Goal: Task Accomplishment & Management: Use online tool/utility

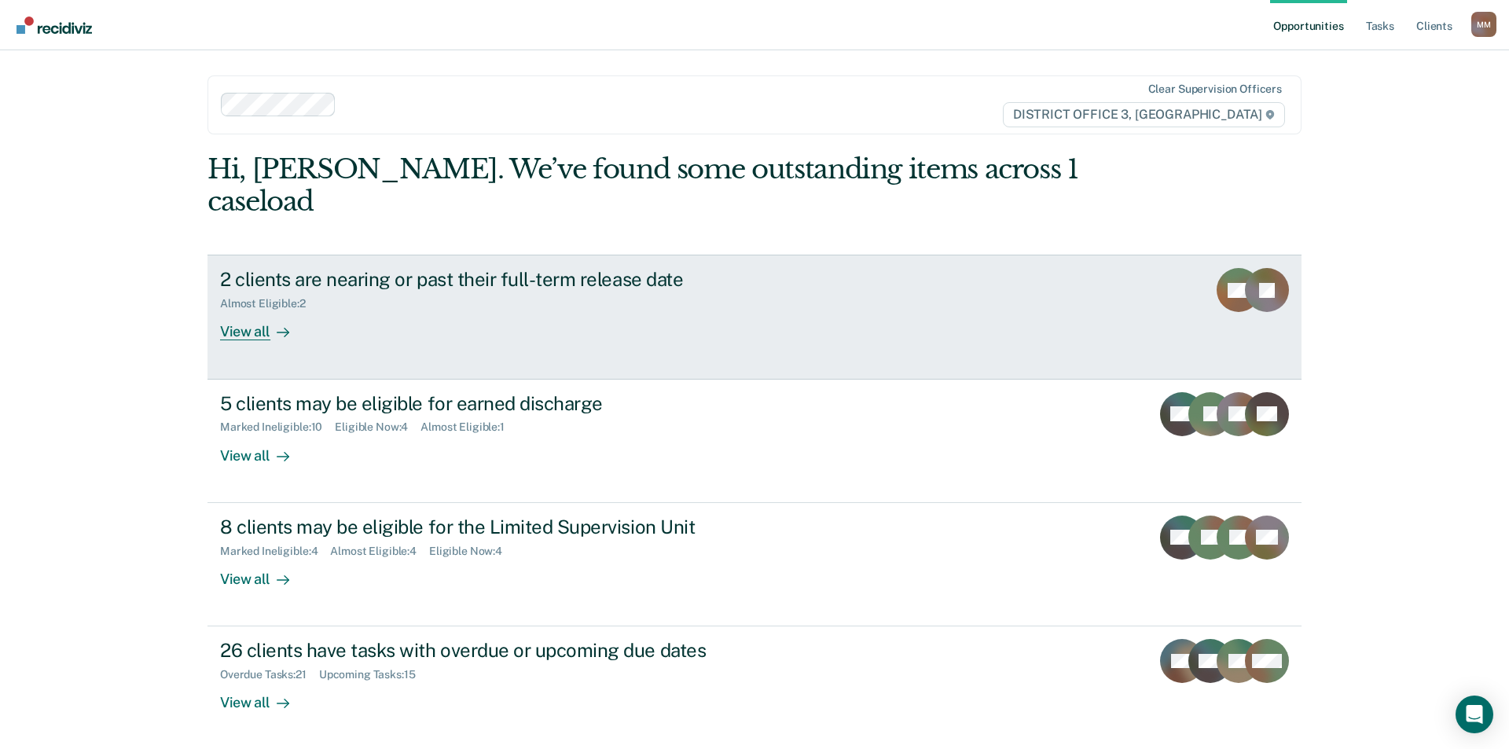
click at [255, 310] on div "View all" at bounding box center [264, 325] width 88 height 31
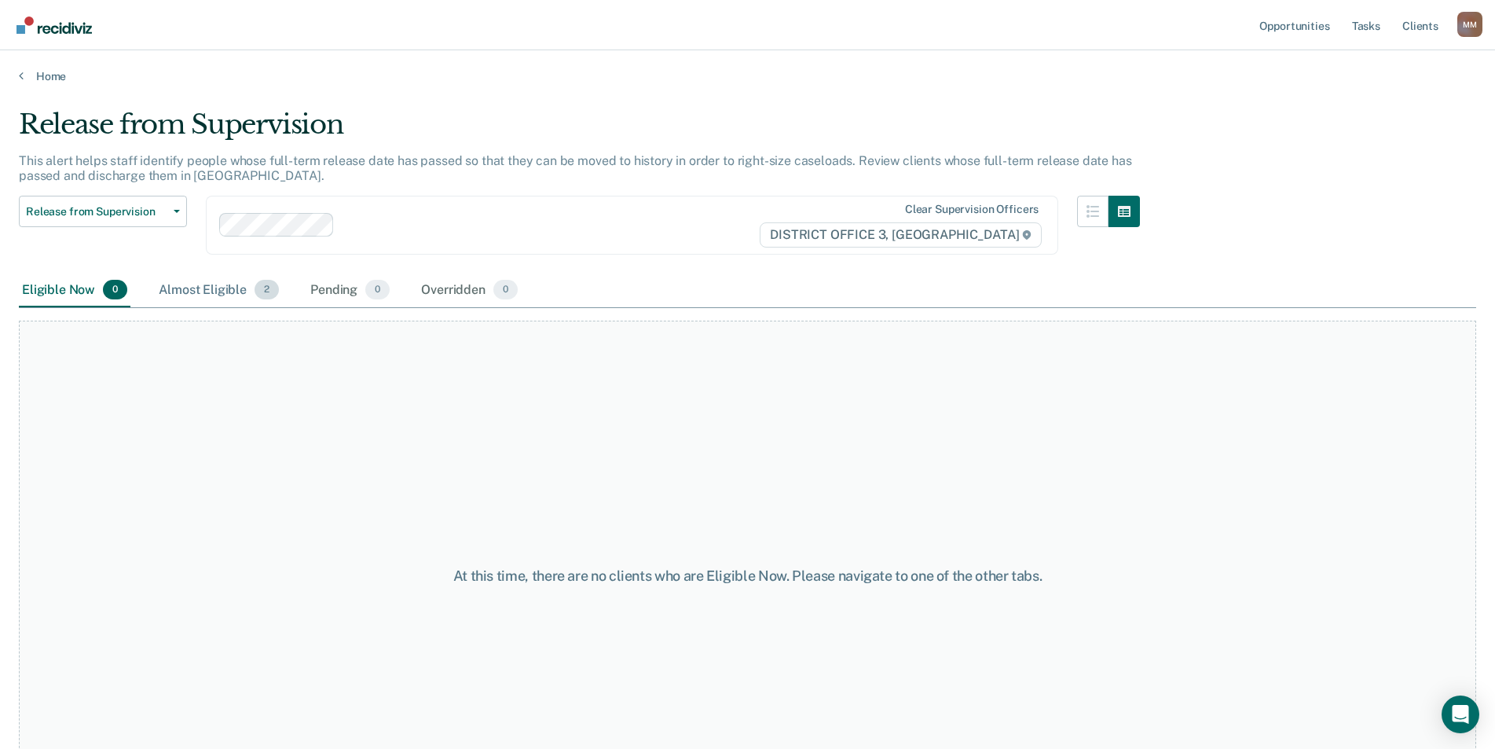
click at [226, 296] on div "Almost Eligible 2" at bounding box center [219, 290] width 127 height 35
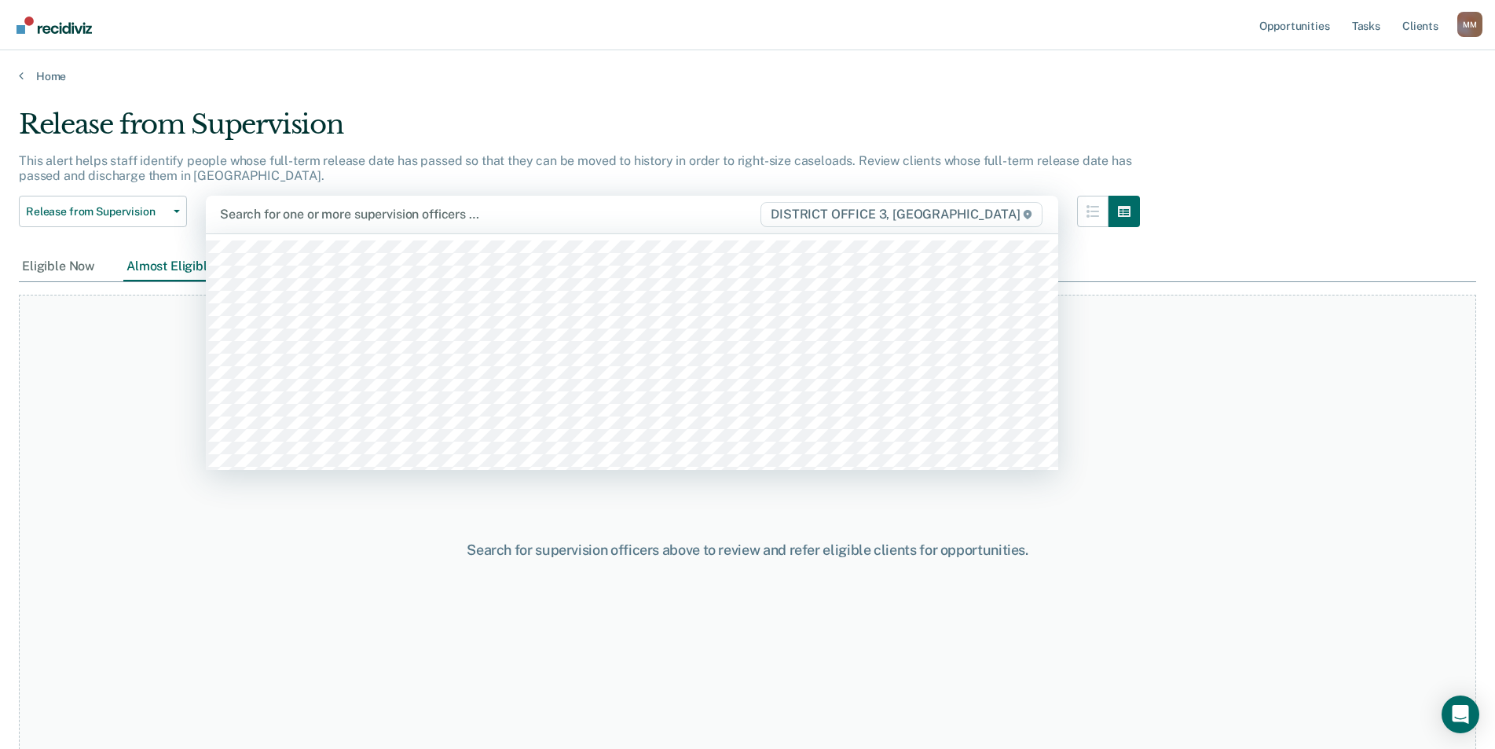
click at [297, 222] on div at bounding box center [489, 214] width 539 height 18
click at [314, 223] on div at bounding box center [489, 214] width 539 height 18
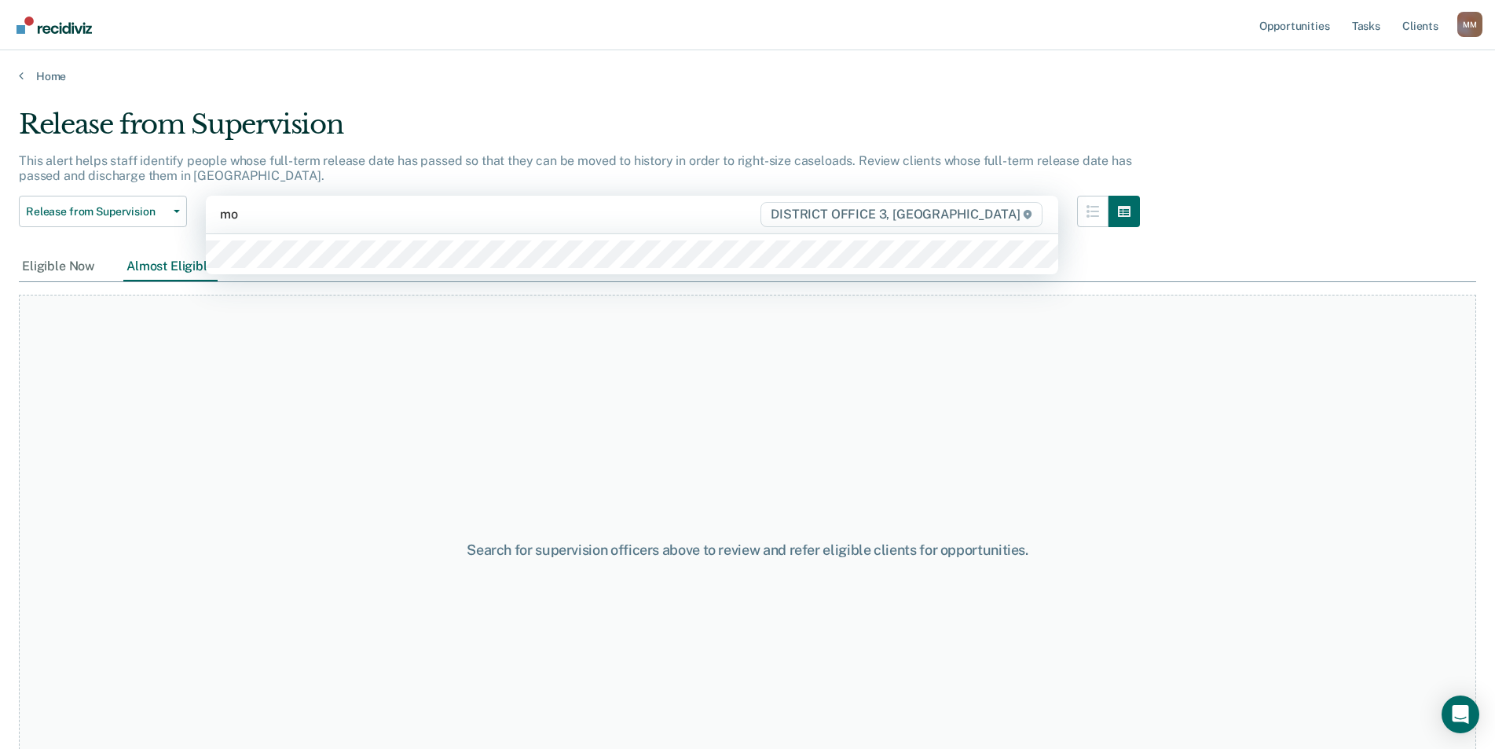
type input "mon"
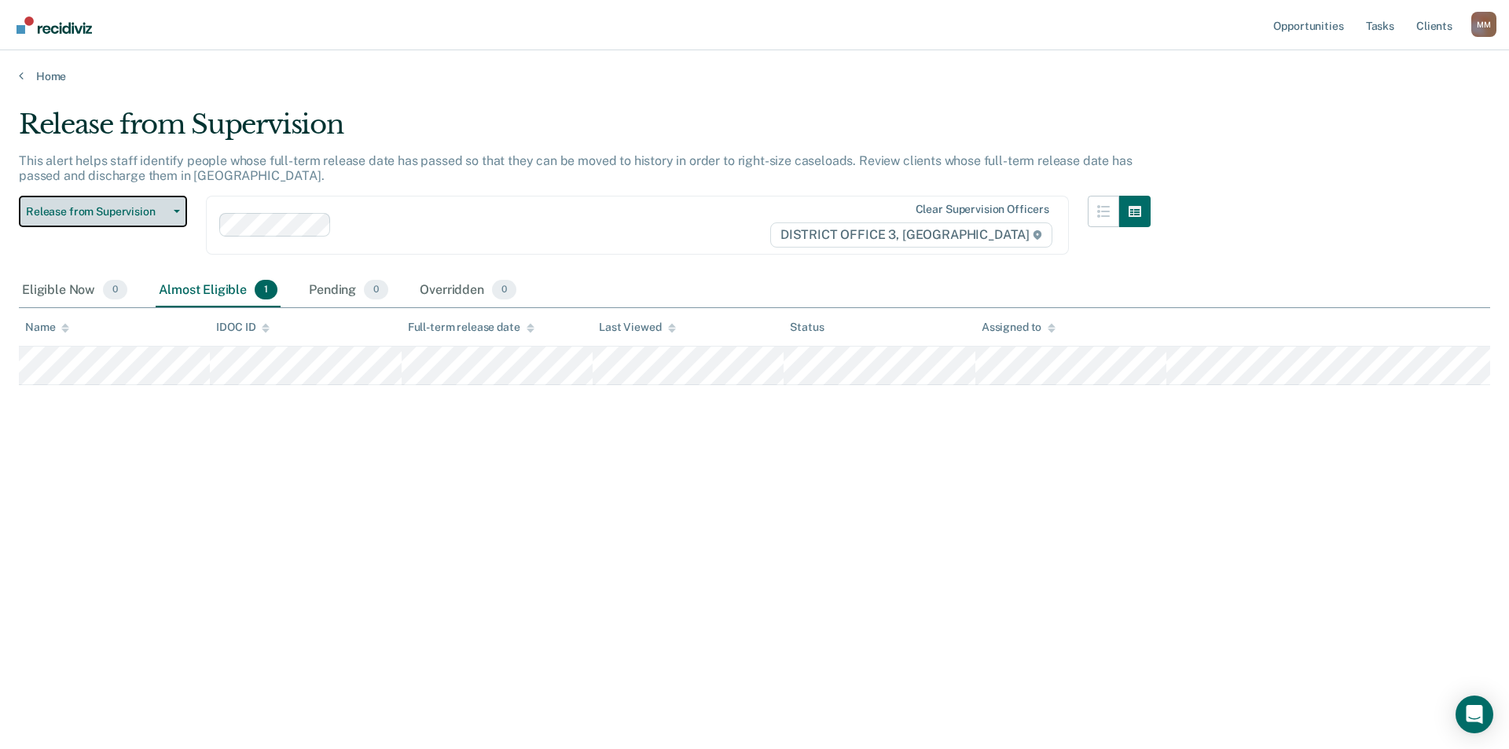
click at [113, 212] on span "Release from Supervision" at bounding box center [96, 211] width 141 height 13
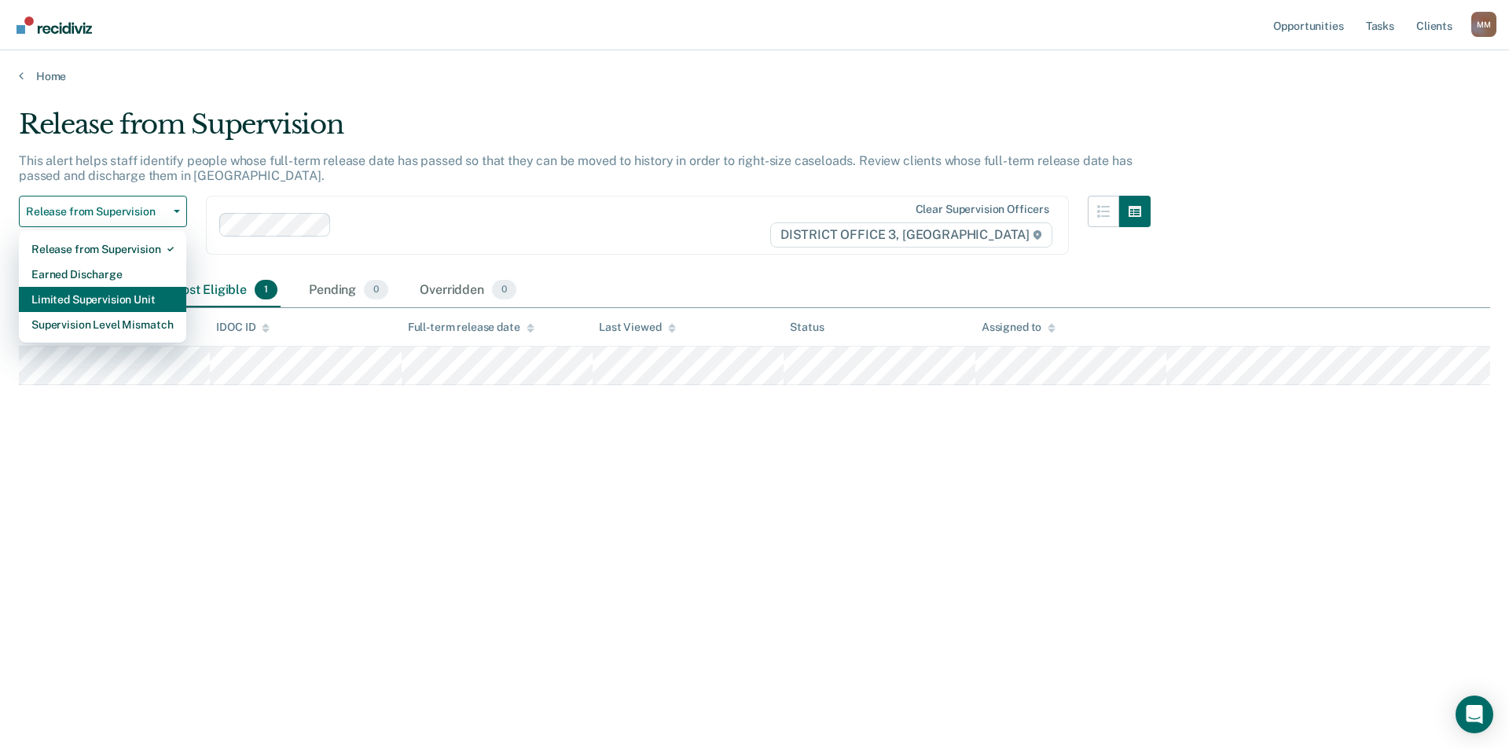
click at [126, 302] on div "Limited Supervision Unit" at bounding box center [102, 299] width 142 height 25
